Goal: Task Accomplishment & Management: Use online tool/utility

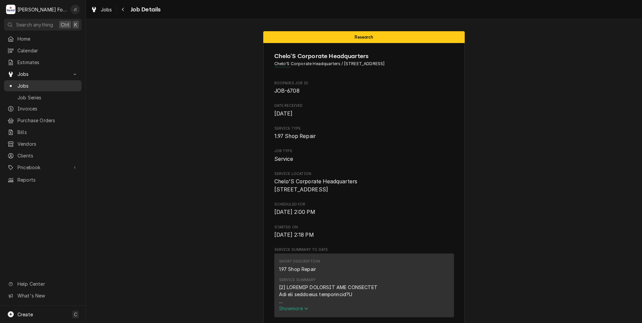
click at [21, 83] on span "Jobs" at bounding box center [47, 85] width 61 height 7
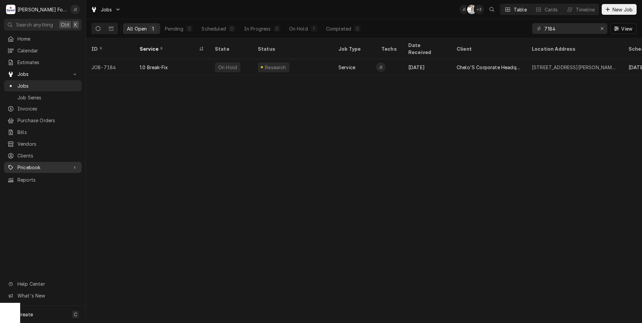
click at [30, 165] on span "Pricebook" at bounding box center [42, 167] width 51 height 7
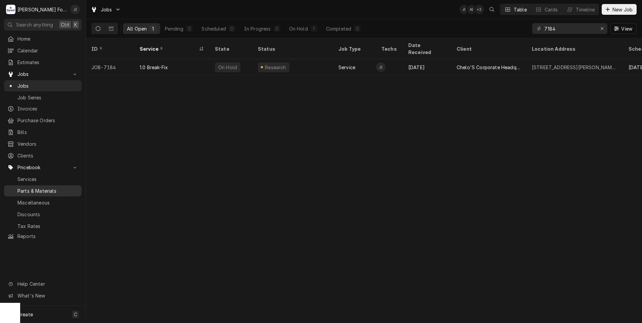
click at [39, 187] on span "Parts & Materials" at bounding box center [47, 190] width 61 height 7
click at [41, 83] on span "Jobs" at bounding box center [47, 85] width 61 height 7
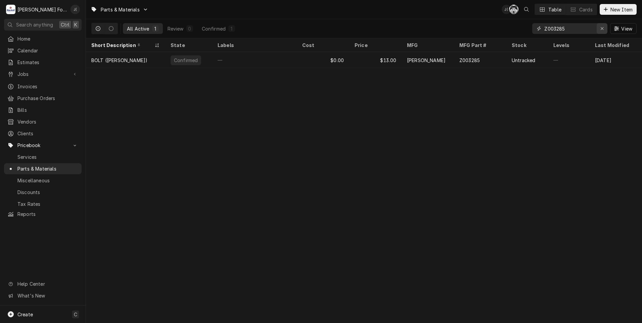
click at [601, 32] on div "Erase input" at bounding box center [601, 28] width 7 height 7
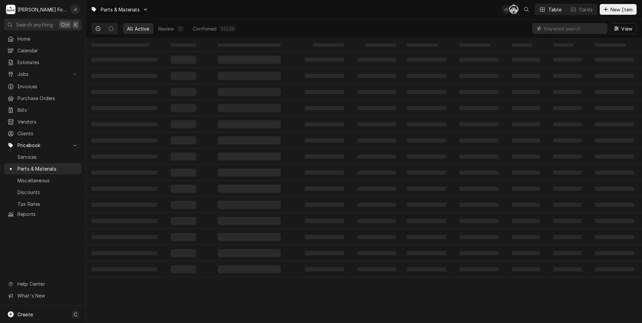
paste input "B2005301"
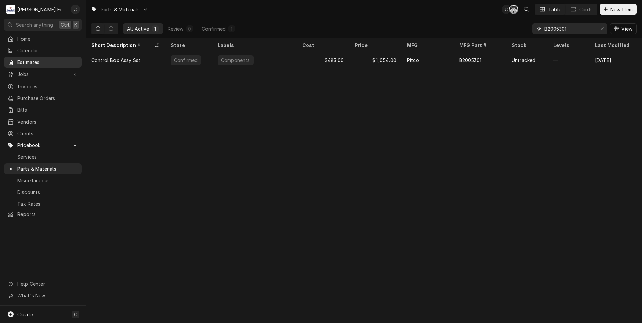
type input "B2005301"
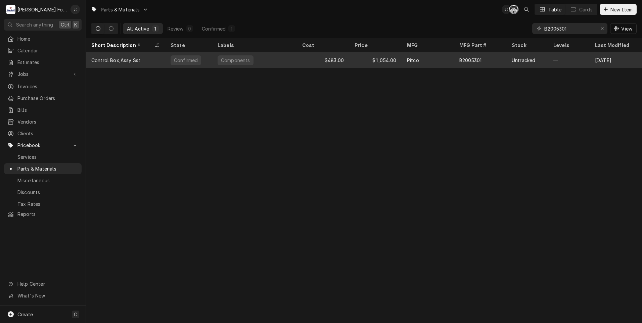
click at [430, 64] on div "Pitco" at bounding box center [427, 60] width 52 height 16
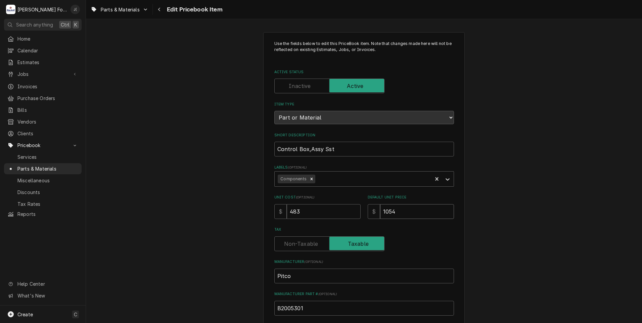
click at [304, 197] on div "Unit Cost ( optional ) $ 483 Default Unit Price $ 1054" at bounding box center [364, 207] width 180 height 24
type textarea "x"
type input "1"
type textarea "x"
type input "10"
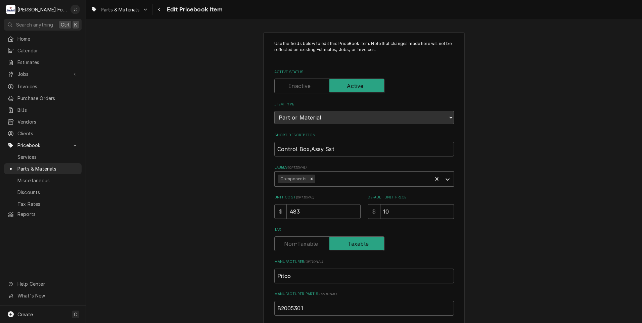
type textarea "x"
type input "109"
type textarea "x"
type input "1096"
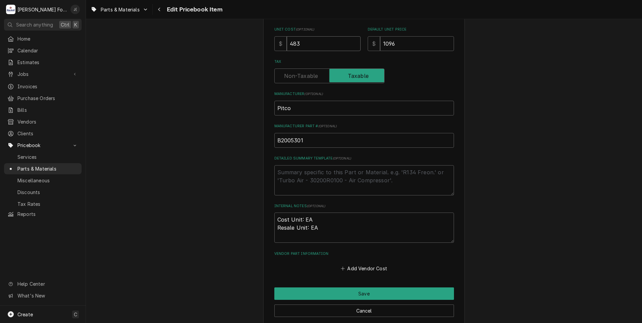
drag, startPoint x: 312, startPoint y: 42, endPoint x: 175, endPoint y: 37, distance: 137.3
click at [215, 43] on div "Use the fields below to edit this PriceBook item. Note that changes made here w…" at bounding box center [364, 94] width 556 height 473
type textarea "x"
type input "5"
type textarea "x"
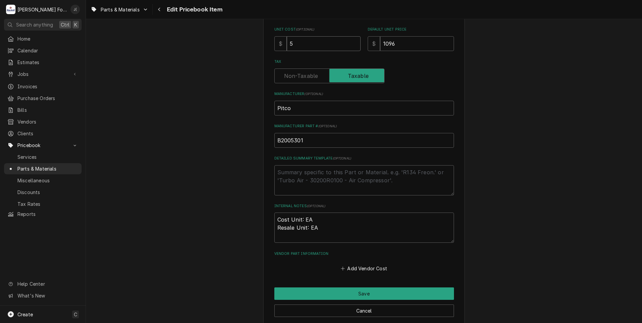
type input "54"
type textarea "x"
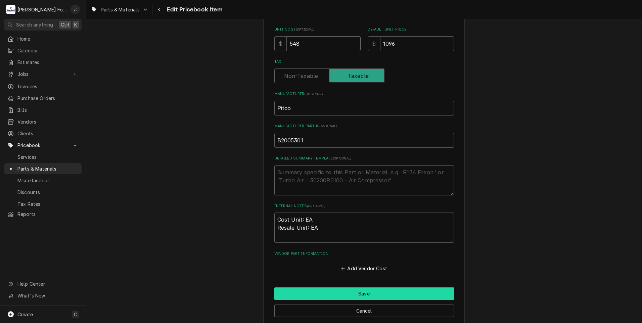
type input "548"
click at [367, 291] on button "Save" at bounding box center [364, 293] width 180 height 12
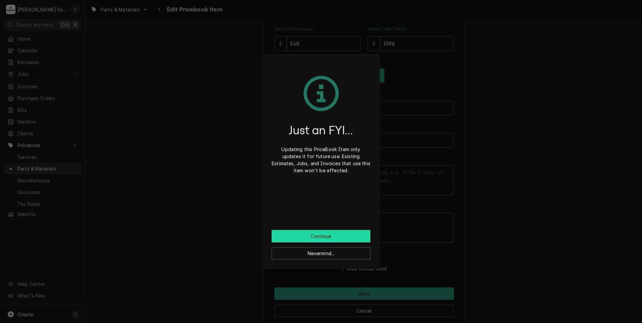
drag, startPoint x: 321, startPoint y: 234, endPoint x: 233, endPoint y: 205, distance: 92.6
click at [320, 234] on button "Continue" at bounding box center [320, 236] width 99 height 12
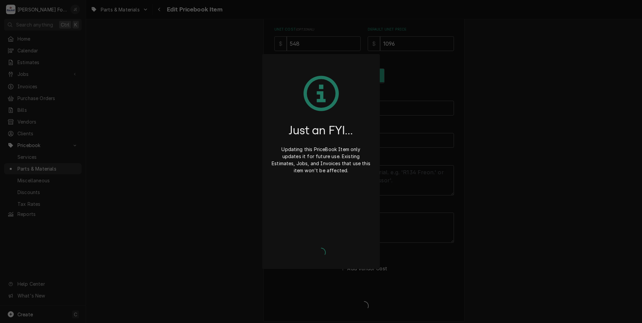
type textarea "x"
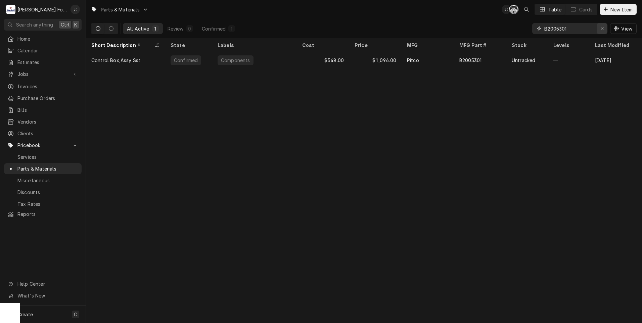
click at [601, 31] on icon "Erase input" at bounding box center [602, 28] width 4 height 5
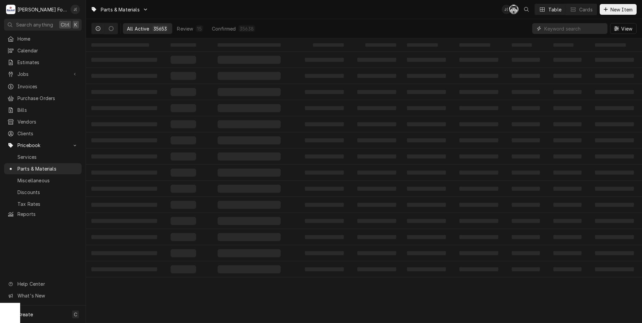
paste input "B6700610-CL"
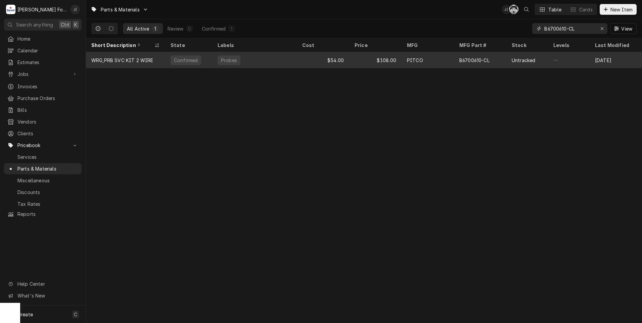
type input "B6700610-CL"
click at [259, 61] on div "Probes" at bounding box center [254, 60] width 85 height 16
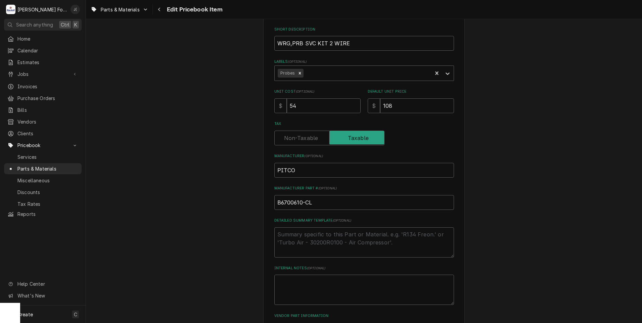
scroll to position [207, 0]
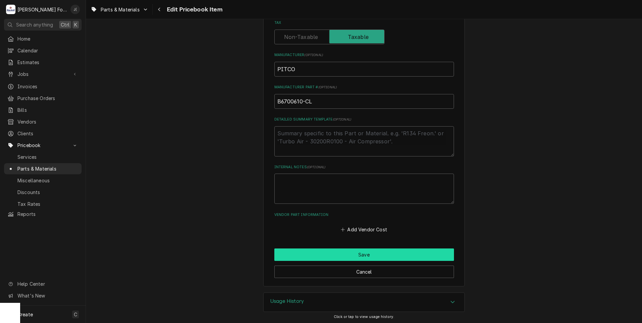
click at [370, 253] on button "Save" at bounding box center [364, 254] width 180 height 12
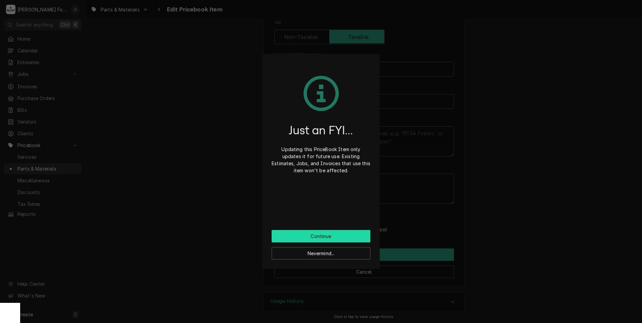
click at [351, 234] on button "Continue" at bounding box center [320, 236] width 99 height 12
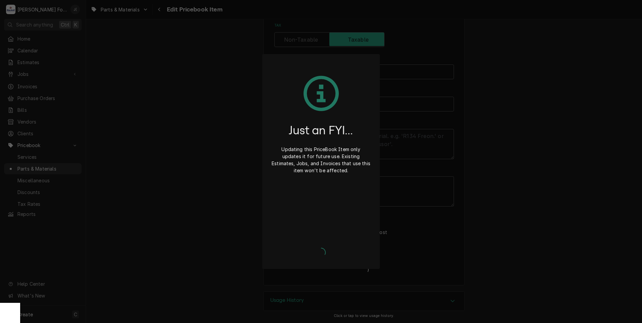
scroll to position [203, 0]
type textarea "x"
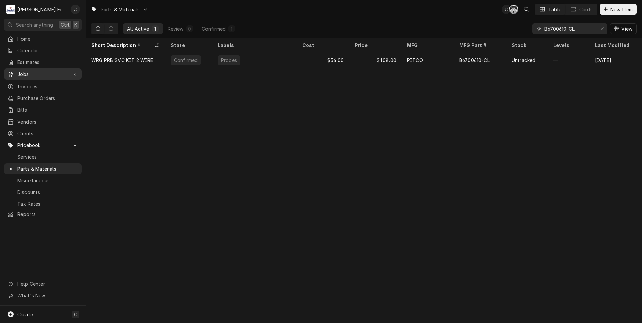
click at [29, 73] on span "Jobs" at bounding box center [42, 73] width 51 height 7
click at [28, 72] on span "Jobs" at bounding box center [42, 73] width 51 height 7
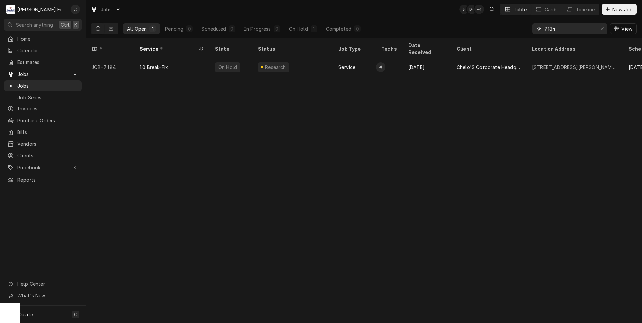
drag, startPoint x: 561, startPoint y: 32, endPoint x: 508, endPoint y: 32, distance: 53.7
click at [508, 32] on div "All Open 1 Pending 0 Scheduled 0 In Progress 0 On Hold 1 Completed 0 7184 View" at bounding box center [363, 28] width 545 height 19
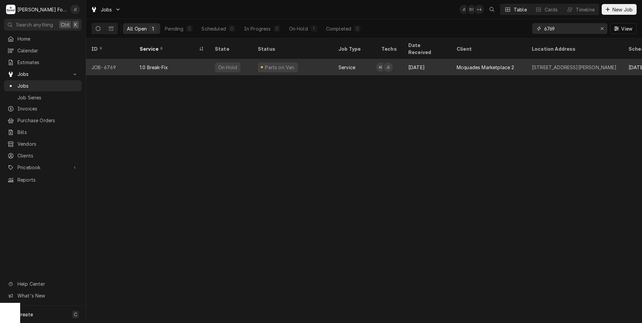
type input "6769"
click at [151, 65] on div "1.0 Break-Fix" at bounding box center [171, 67] width 75 height 16
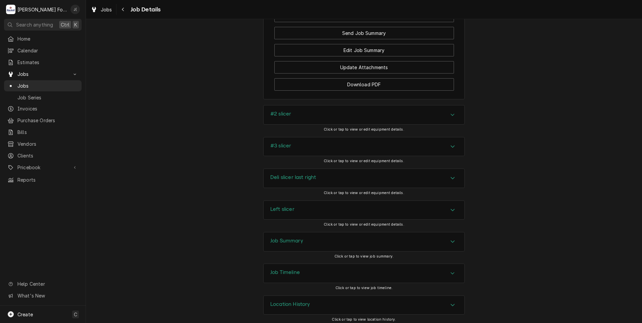
scroll to position [840, 0]
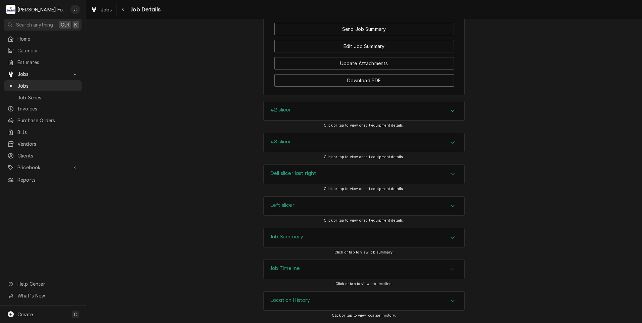
click at [289, 241] on div "Job Summary" at bounding box center [286, 238] width 33 height 8
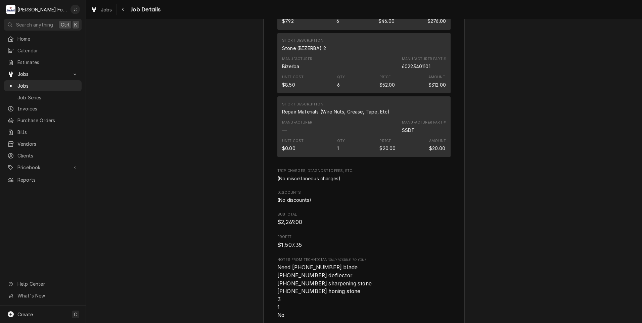
scroll to position [1679, 0]
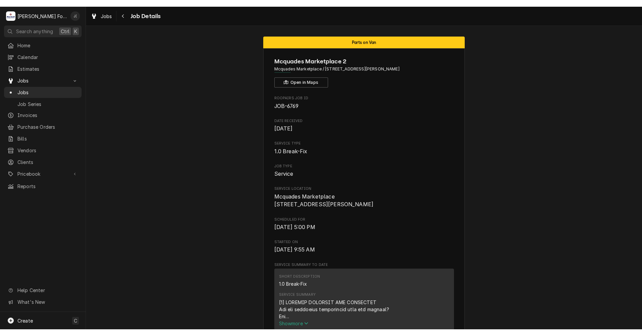
scroll to position [0, 0]
